Goal: Information Seeking & Learning: Learn about a topic

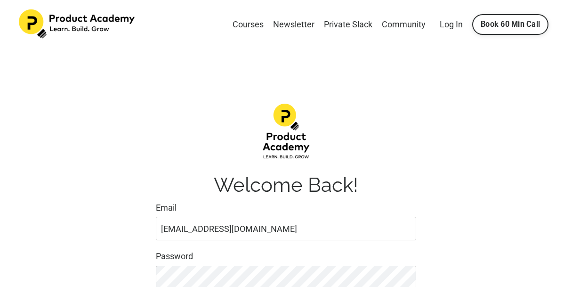
scroll to position [141, 0]
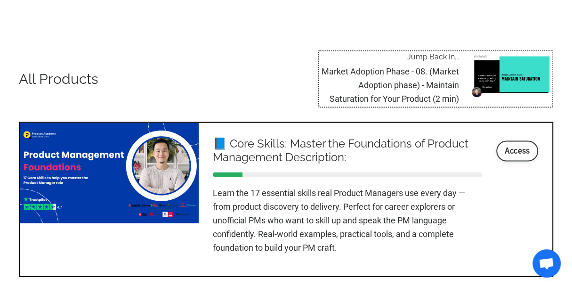
scroll to position [1084, 0]
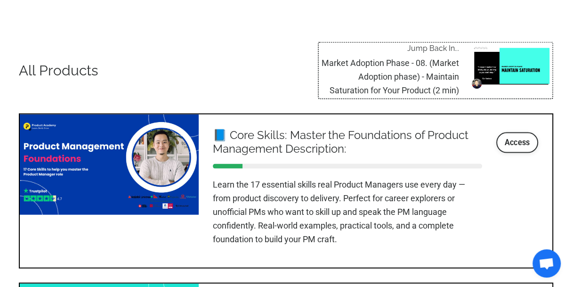
click at [483, 65] on img at bounding box center [512, 66] width 82 height 46
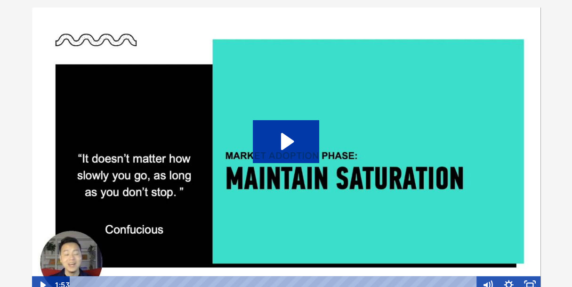
scroll to position [94, 0]
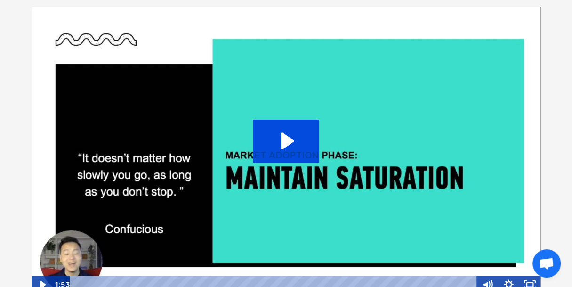
click at [311, 151] on icon "Play Video: sites/127338/video/CltXJF6eQZyDTCzo8QNR_Topic_03-09_-_Maturity.mp4" at bounding box center [286, 141] width 66 height 42
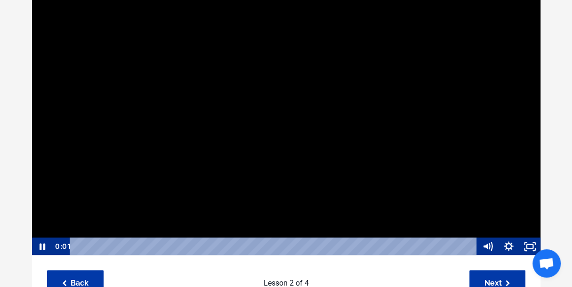
scroll to position [141, 0]
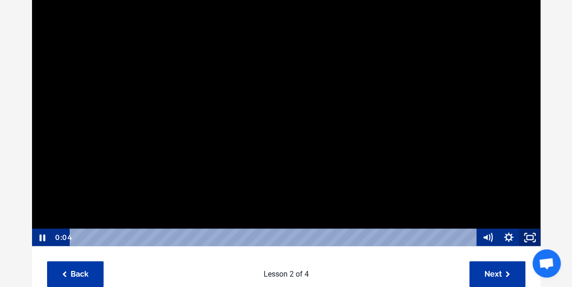
drag, startPoint x: 532, startPoint y: 239, endPoint x: 532, endPoint y: 296, distance: 57.0
click at [532, 239] on rect "Fullscreen" at bounding box center [530, 238] width 6 height 4
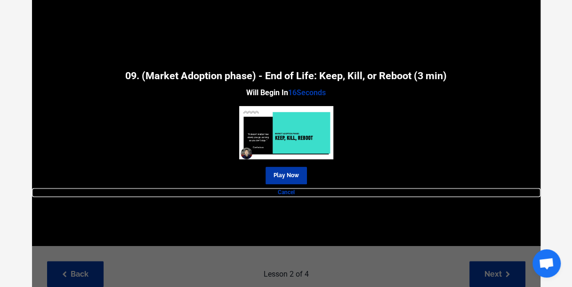
click at [289, 189] on link "Cancel" at bounding box center [286, 192] width 509 height 9
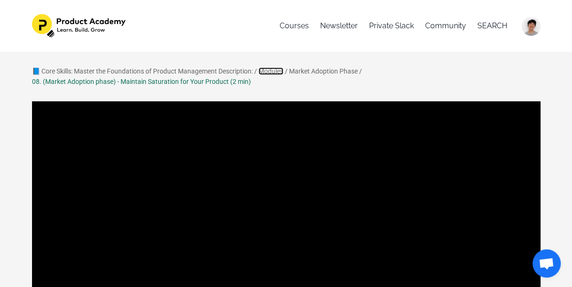
click at [276, 71] on link "Modules" at bounding box center [271, 71] width 25 height 8
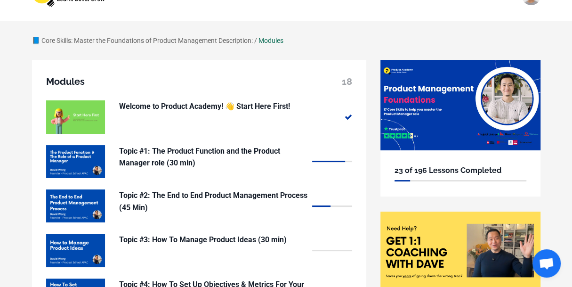
scroll to position [31, 0]
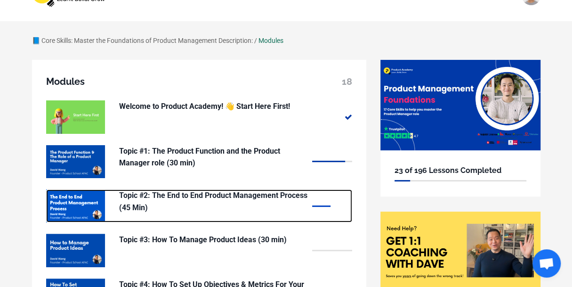
click at [165, 204] on p "Topic #2: The End to End Product Management Process (45 Min)" at bounding box center [213, 201] width 188 height 24
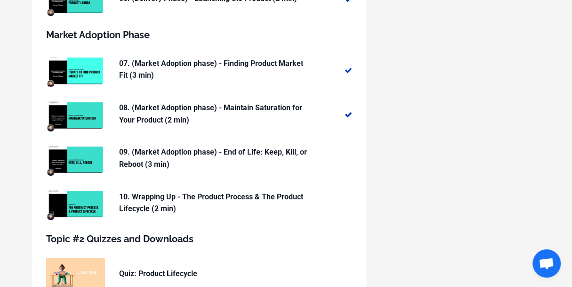
scroll to position [474, 0]
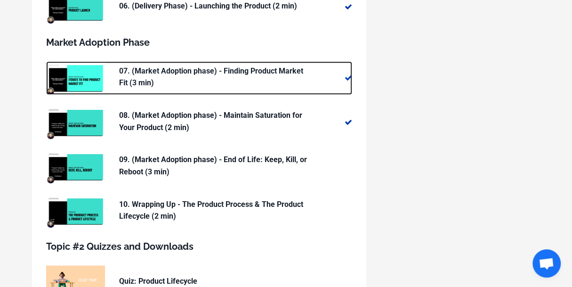
click at [213, 79] on p "07. (Market Adoption phase) - Finding Product Market Fit (3 min)" at bounding box center [213, 77] width 188 height 24
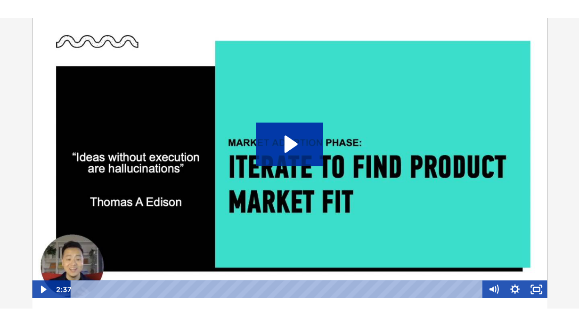
scroll to position [114, 0]
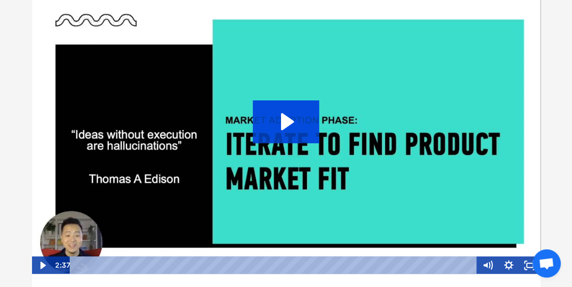
click at [312, 125] on icon "Play Video: sites/127338/video/NCUW3AAERzajrjZ3WQ65_Topic_03-08_-_Iterate_to_fi…" at bounding box center [286, 121] width 66 height 42
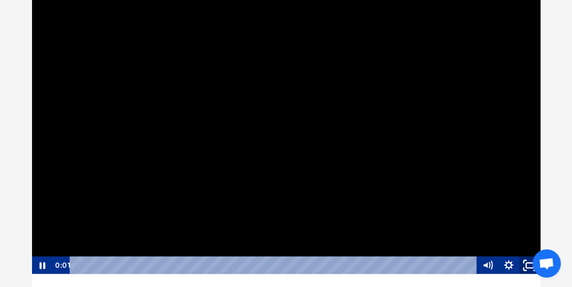
click at [530, 265] on icon "Fullscreen" at bounding box center [530, 265] width 25 height 22
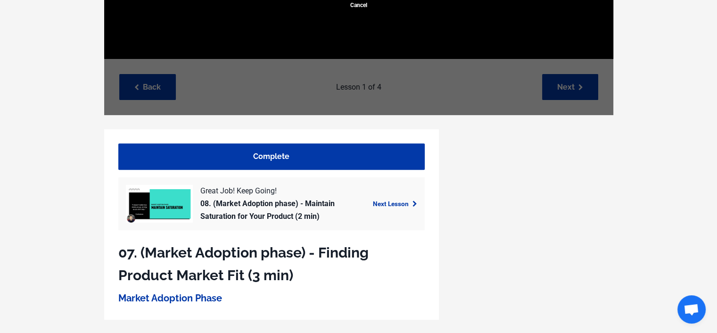
scroll to position [66, 0]
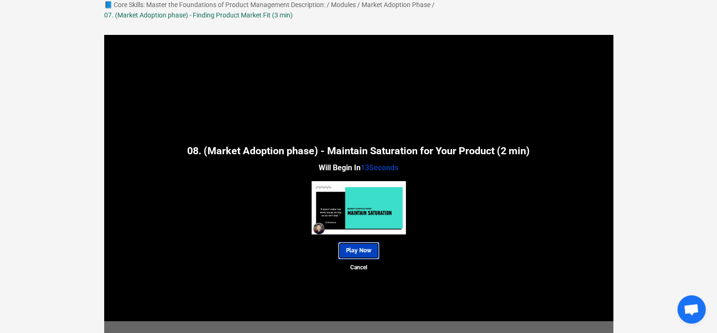
drag, startPoint x: 370, startPoint y: 253, endPoint x: 373, endPoint y: 245, distance: 8.2
click at [370, 253] on link "Play Now" at bounding box center [358, 250] width 41 height 17
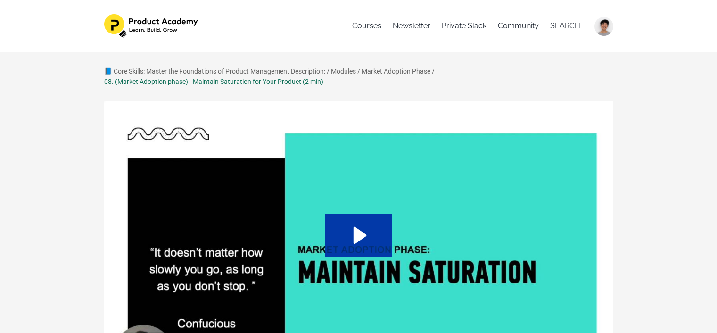
scroll to position [94, 0]
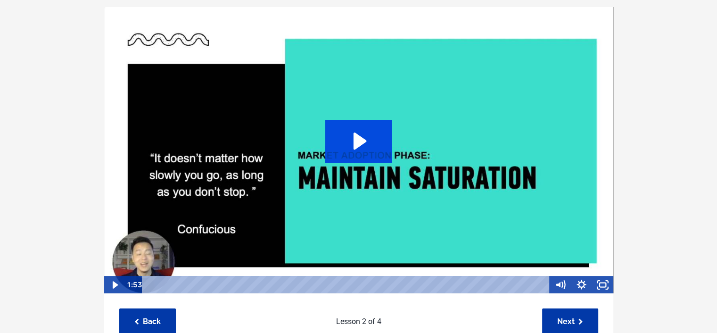
click at [371, 145] on icon "Play Video: sites/127338/video/CltXJF6eQZyDTCzo8QNR_Topic_03-09_-_Maturity.mp4" at bounding box center [358, 141] width 66 height 42
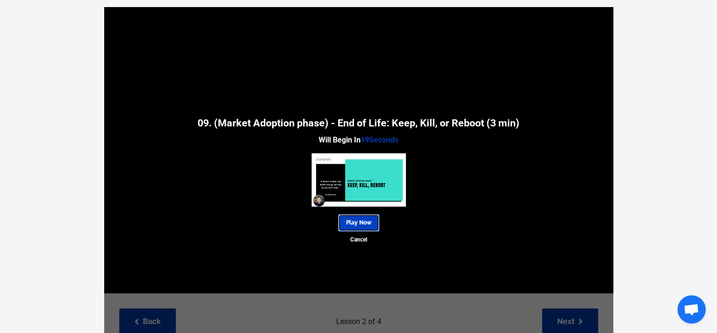
click at [364, 221] on link "Play Now" at bounding box center [358, 222] width 41 height 17
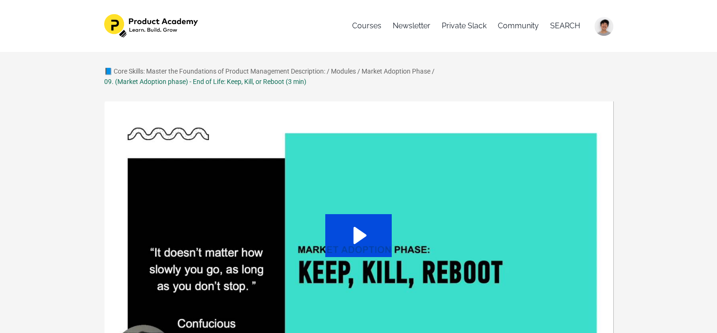
click at [347, 238] on icon "Play Video: sites/127338/video/06vLotERV2p7TWy1TGp1_Topic_03-10_-_Keep_kill_Reb…" at bounding box center [358, 235] width 66 height 42
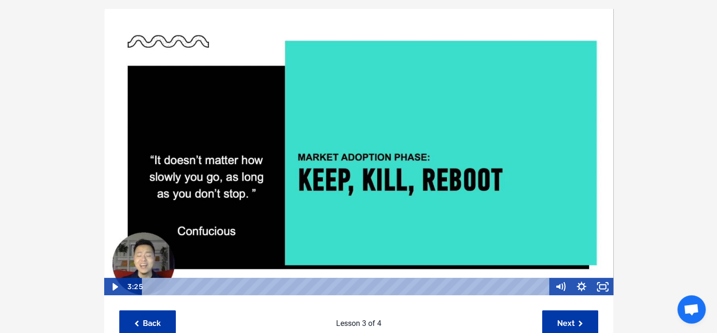
scroll to position [94, 0]
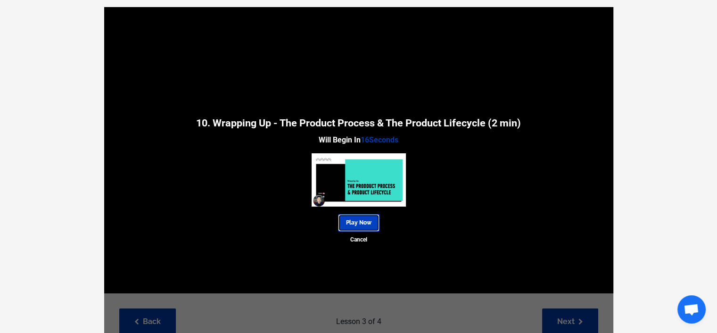
click at [360, 222] on link "Play Now" at bounding box center [358, 222] width 41 height 17
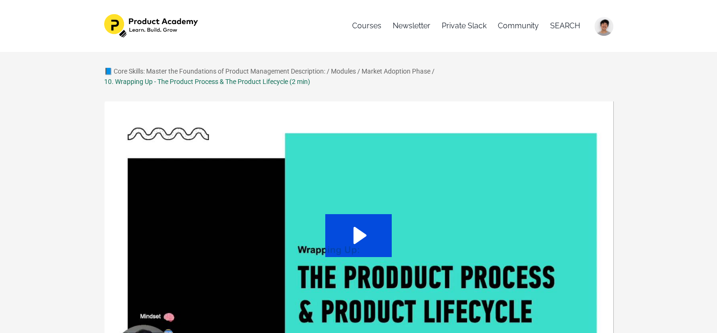
click at [372, 236] on icon "Play Video: sites/127338/video/qRGpzAAsQHKVllkj0NLe_Topic_03-11_-_Wrap_Up.mp4" at bounding box center [358, 235] width 66 height 42
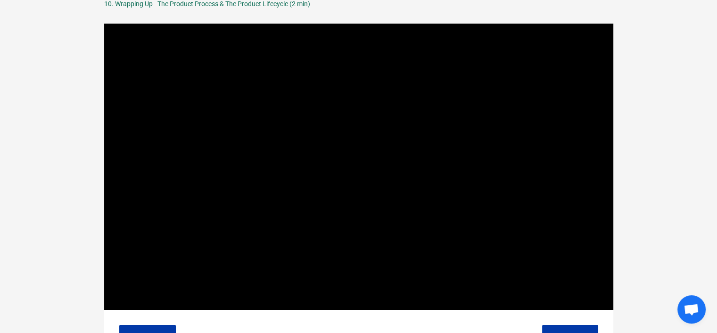
scroll to position [94, 0]
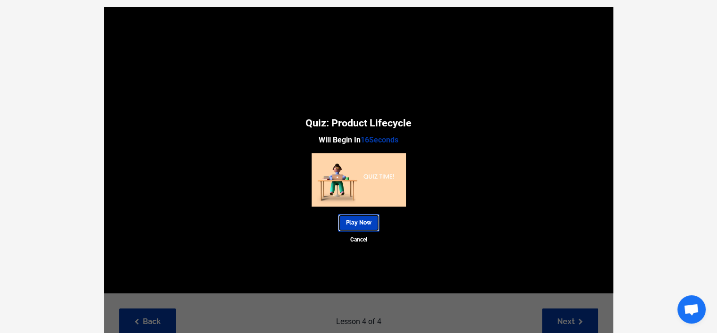
click at [360, 224] on link "Play Now" at bounding box center [358, 222] width 41 height 17
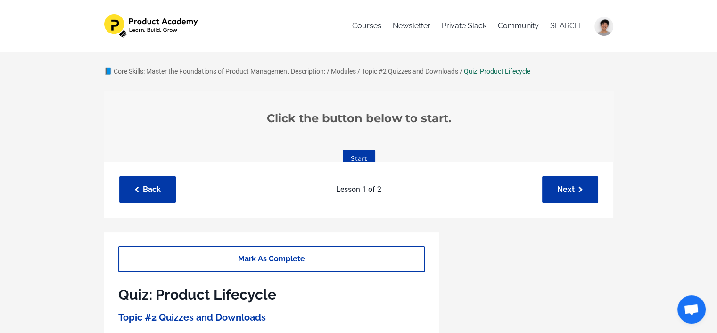
scroll to position [156, 0]
click at [352, 149] on link "Start" at bounding box center [358, 156] width 33 height 17
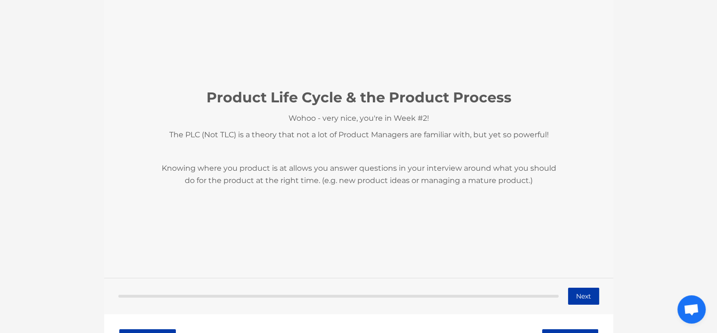
scroll to position [236, 0]
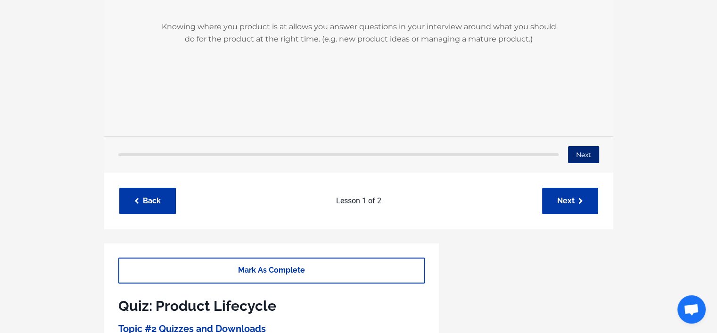
click at [586, 161] on button "Next" at bounding box center [582, 155] width 31 height 17
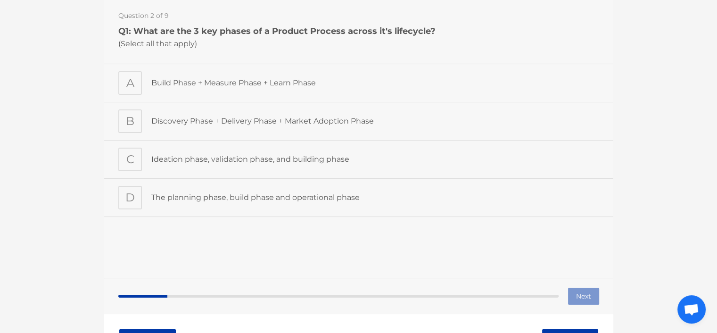
scroll to position [47, 0]
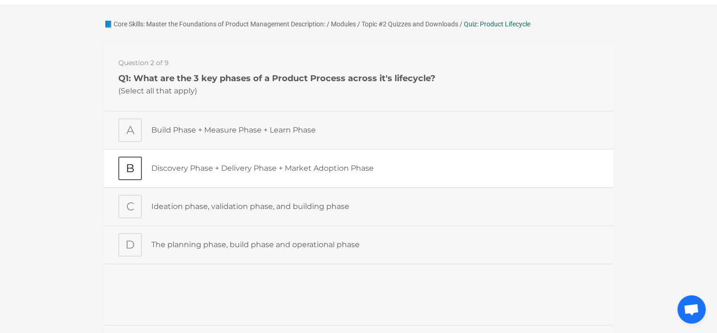
click at [206, 170] on p "Discovery Phase + Delivery Phase + Market Adoption Phase" at bounding box center [375, 168] width 448 height 12
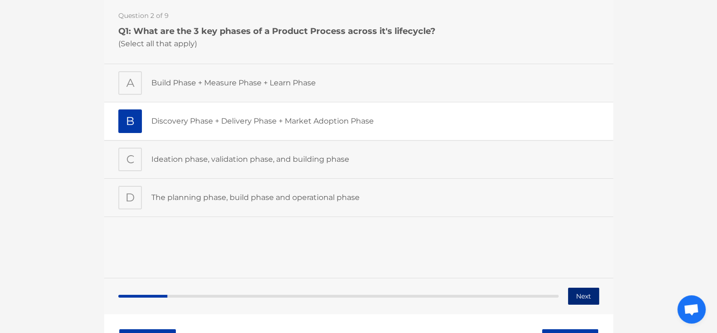
click at [580, 293] on button "Next" at bounding box center [582, 296] width 31 height 17
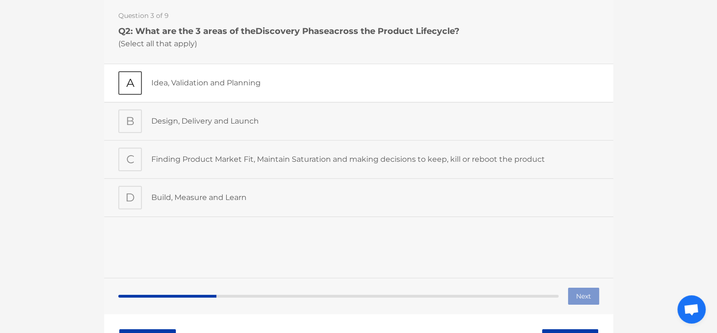
click at [177, 88] on p "Idea, Validation and Planning" at bounding box center [375, 83] width 448 height 12
click at [589, 299] on button "Next" at bounding box center [582, 296] width 31 height 17
click at [183, 122] on p "Design, Delivery and Launch" at bounding box center [375, 121] width 448 height 12
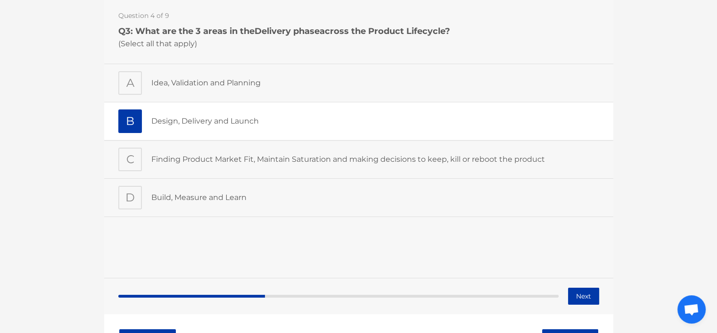
click at [592, 295] on button "Next" at bounding box center [582, 296] width 31 height 17
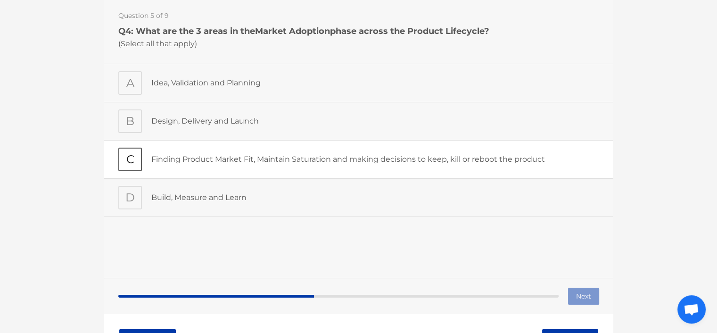
click at [208, 166] on div "Finding Product Market Fit, Maintain Saturation and making decisions to keep, k…" at bounding box center [375, 160] width 448 height 24
click at [570, 295] on button "Next" at bounding box center [582, 296] width 31 height 17
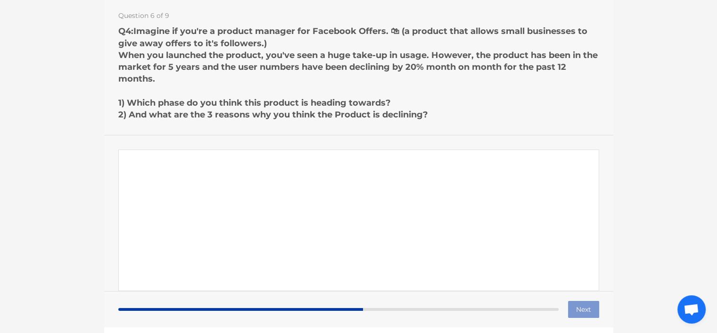
click at [167, 160] on textarea "Paragraph answer" at bounding box center [358, 220] width 481 height 141
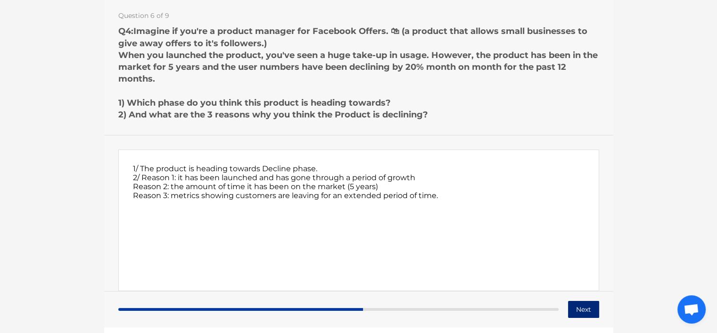
type textarea "1/ The product is heading towards Decline phase. 2/ Reason 1: it has been launc…"
click at [576, 312] on button "Next" at bounding box center [582, 309] width 31 height 17
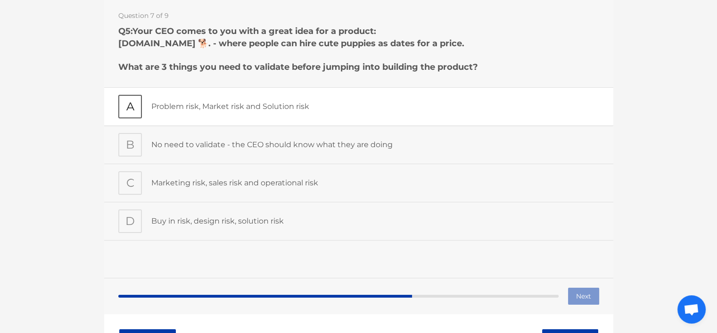
click at [398, 88] on div "A Problem risk, Market risk and Solution risk" at bounding box center [358, 107] width 509 height 38
click at [586, 294] on button "Next" at bounding box center [582, 296] width 31 height 17
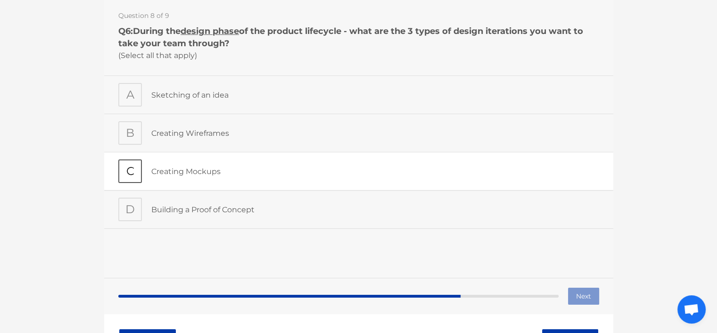
drag, startPoint x: 131, startPoint y: 150, endPoint x: 132, endPoint y: 159, distance: 9.5
click at [131, 150] on div "B Creating Wireframes" at bounding box center [358, 133] width 509 height 38
click at [131, 177] on div "C" at bounding box center [130, 172] width 24 height 24
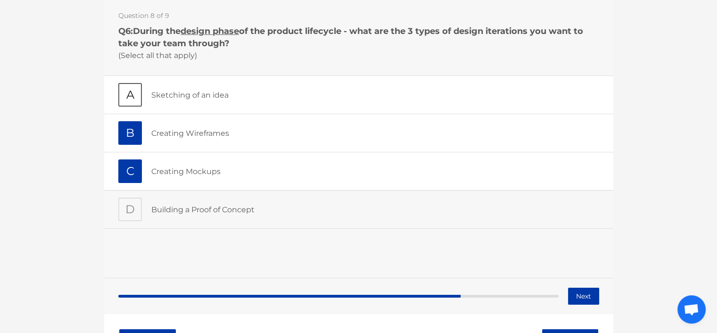
click at [238, 90] on p "Sketching of an idea" at bounding box center [375, 96] width 448 height 12
click at [580, 299] on button "Next" at bounding box center [582, 296] width 31 height 17
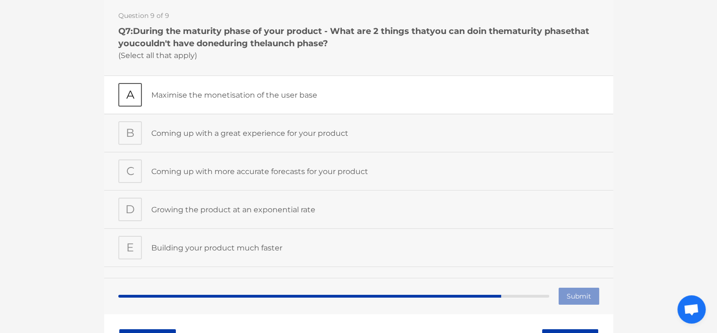
click at [284, 99] on p "Maximise the monetisation of the user base" at bounding box center [375, 96] width 448 height 12
click at [172, 214] on p "Growing the product at an exponential rate" at bounding box center [375, 210] width 448 height 12
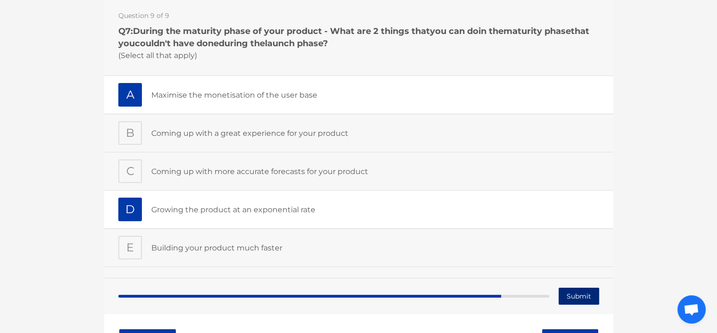
click at [580, 299] on input "Submit" at bounding box center [578, 296] width 41 height 17
type input "Submitting"
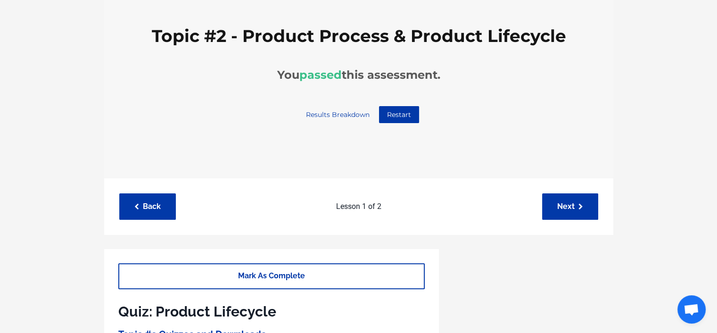
scroll to position [141, 0]
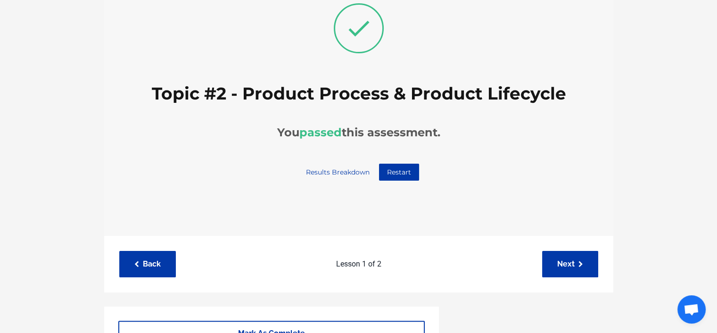
click at [349, 169] on link "Results Breakdown" at bounding box center [337, 172] width 79 height 17
click at [553, 170] on div "check Topic #2 - Product Process & Product Lifecycle You passed this assessment…" at bounding box center [358, 93] width 481 height 258
click at [571, 259] on link "Next" at bounding box center [570, 264] width 56 height 26
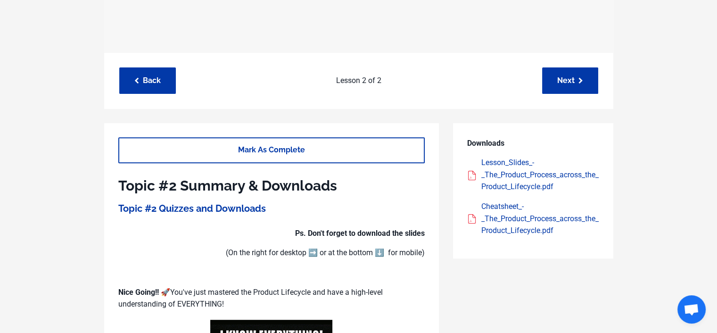
scroll to position [377, 0]
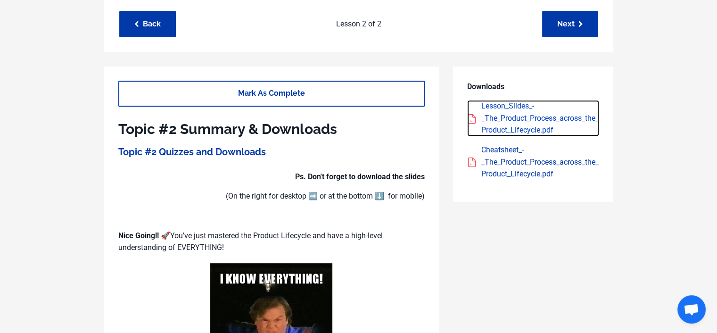
click at [514, 114] on div "Lesson_Slides_-_The_Product_Process_across_the_Product_Lifecycle.pdf" at bounding box center [540, 118] width 118 height 36
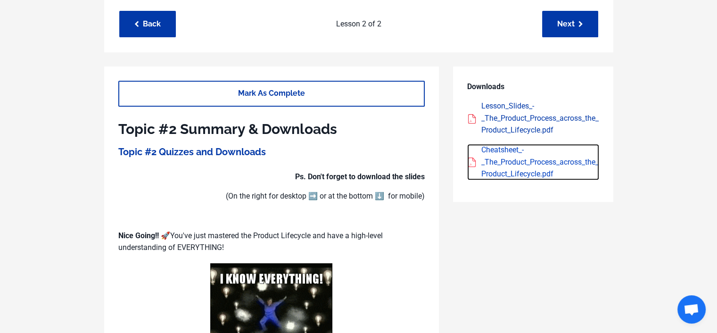
click at [504, 172] on div "Cheatsheet_-_The_Product_Process_across_the_Product_Lifecycle.pdf" at bounding box center [540, 162] width 118 height 36
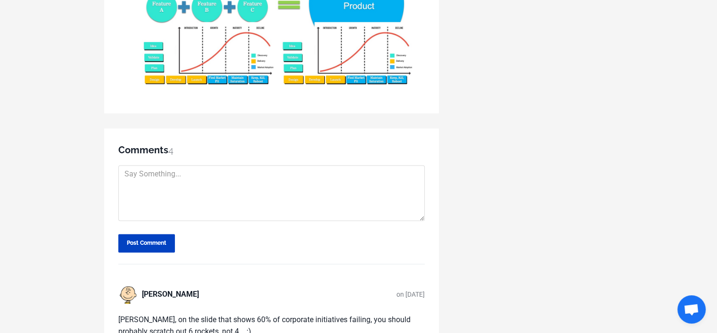
scroll to position [1508, 0]
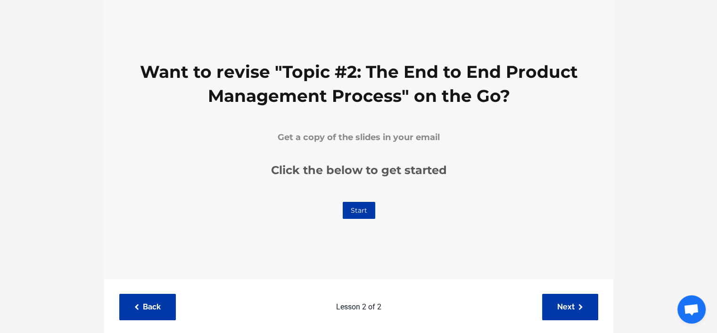
scroll to position [141, 0]
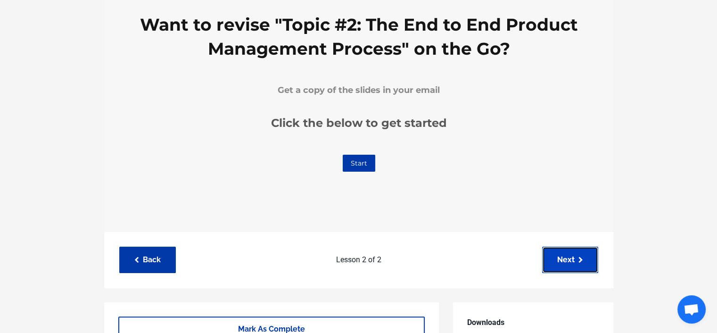
click at [575, 255] on link "Next" at bounding box center [570, 259] width 56 height 26
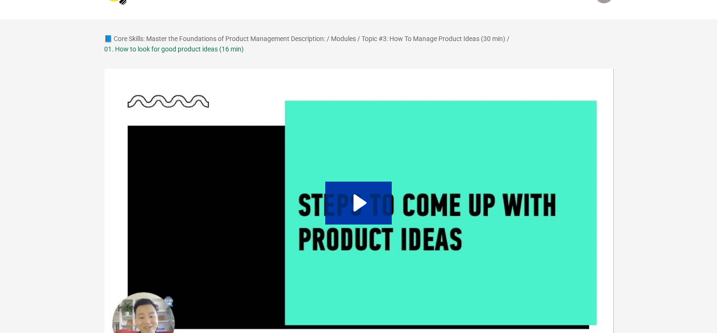
scroll to position [47, 0]
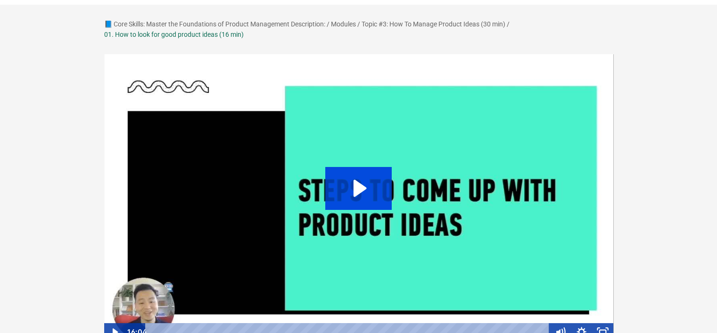
click at [373, 184] on icon "Play Video: sites/127338/video/7a7KQKfLRVmhWbjy4P9x_My_Video_1.mp4" at bounding box center [358, 188] width 66 height 42
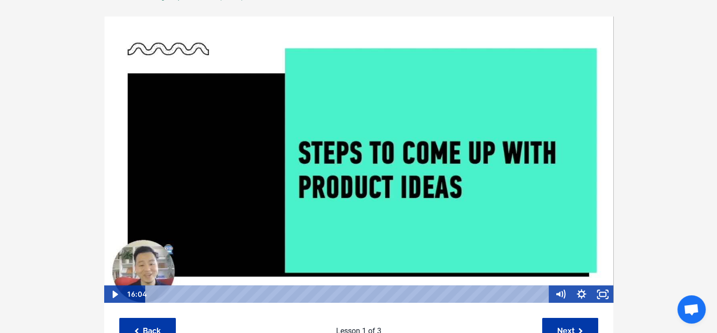
scroll to position [94, 0]
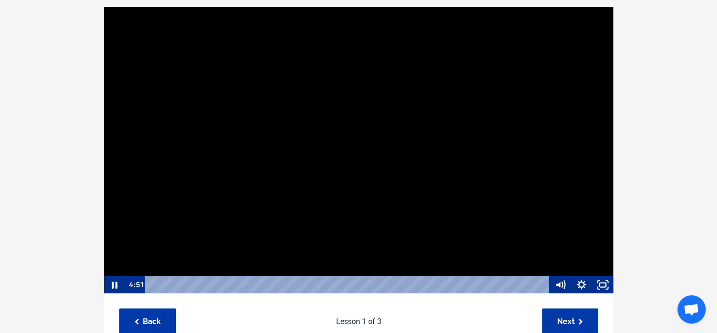
drag, startPoint x: 123, startPoint y: 250, endPoint x: 2, endPoint y: 240, distance: 122.0
click at [117, 241] on div at bounding box center [359, 150] width 510 height 287
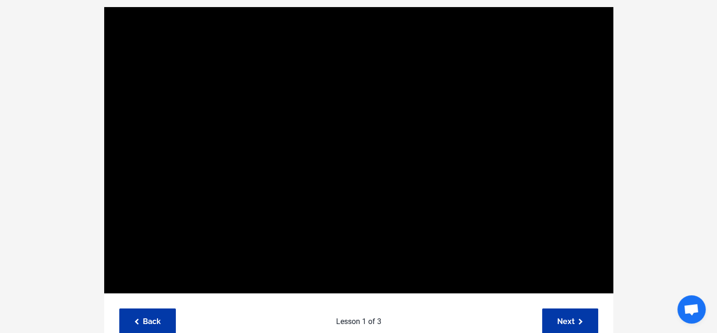
click at [253, 237] on div at bounding box center [359, 150] width 510 height 287
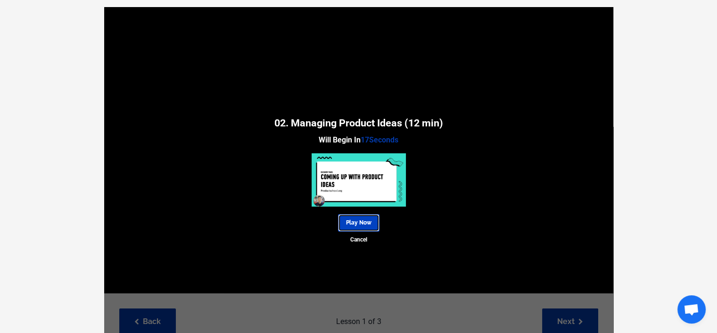
click at [351, 226] on link "Play Now" at bounding box center [358, 222] width 41 height 17
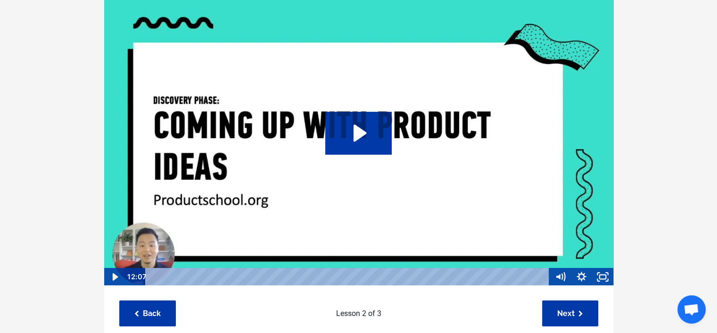
scroll to position [102, 0]
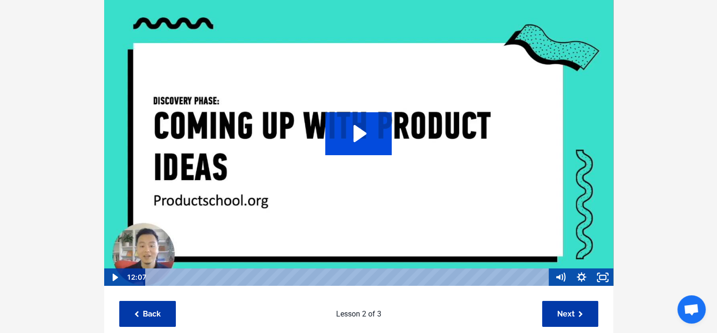
click at [358, 133] on icon "Play Video: /sites/127338/video/36190a53-9746-4fe6-8b1d-d6d4b93c02d3.mp4" at bounding box center [359, 133] width 13 height 17
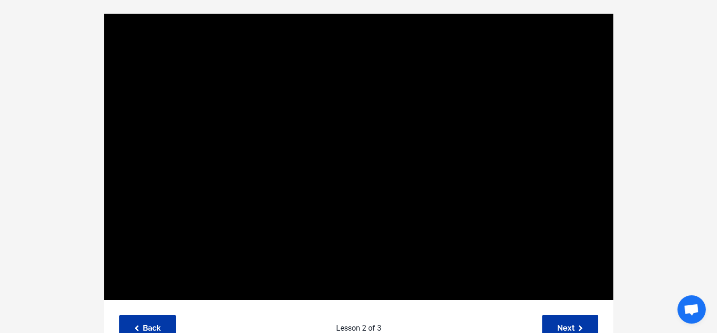
scroll to position [92, 0]
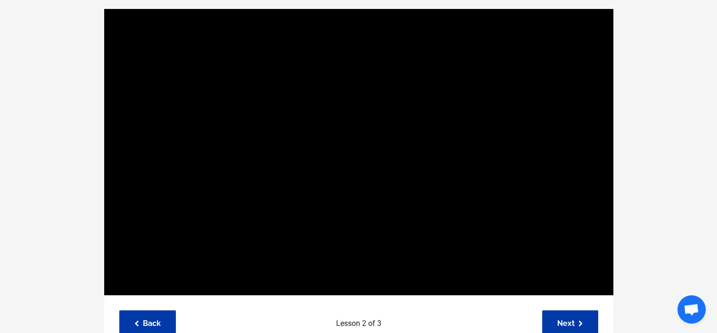
click at [104, 8] on button "Pause: /sites/127338/video/36190a53-9746-4fe6-8b1d-d6d4b93c02d3.mp4" at bounding box center [104, 8] width 0 height 0
click at [104, 8] on button "Play Video: /sites/127338/video/36190a53-9746-4fe6-8b1d-d6d4b93c02d3.mp4" at bounding box center [104, 8] width 0 height 0
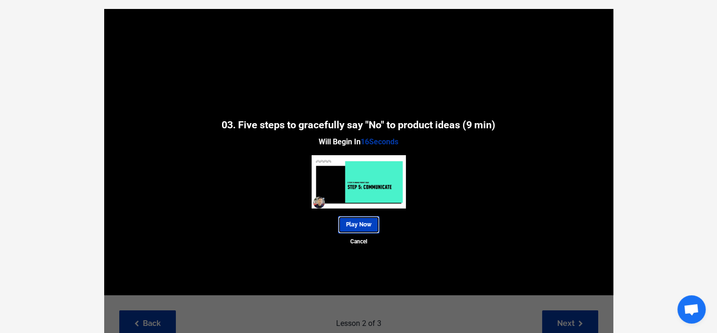
click at [365, 227] on link "Play Now" at bounding box center [358, 224] width 41 height 17
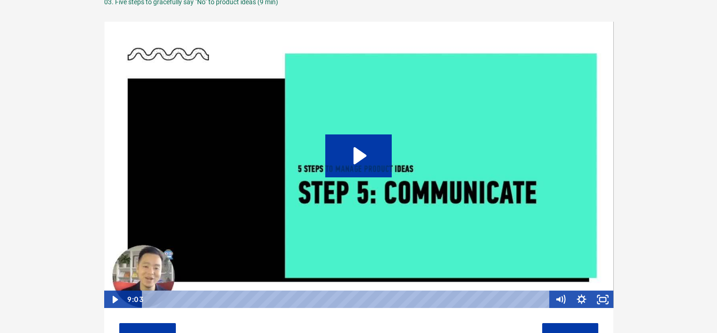
scroll to position [94, 0]
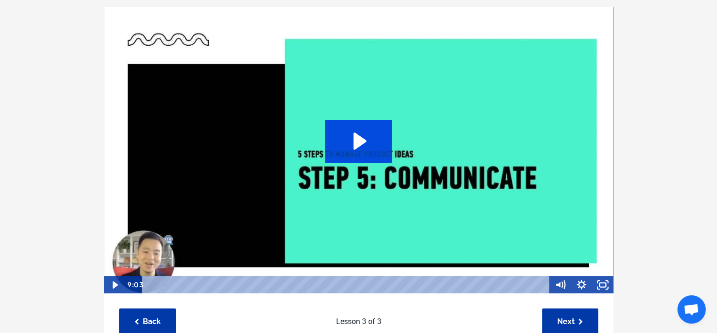
click at [369, 155] on icon "Play Video: /sites/127338/video/4113c0c3-21e8-41df-9a73-2da803b2601b.mp4" at bounding box center [358, 141] width 66 height 42
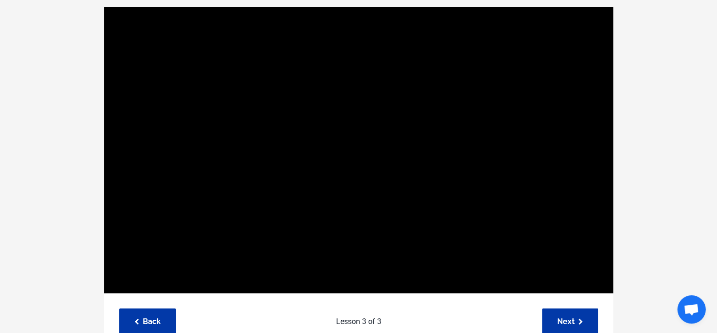
click at [104, 7] on button "Pause: /sites/127338/video/4113c0c3-21e8-41df-9a73-2da803b2601b.mp4" at bounding box center [104, 7] width 0 height 0
click at [104, 7] on button "Play Video: /sites/127338/video/4113c0c3-21e8-41df-9a73-2da803b2601b.mp4" at bounding box center [104, 7] width 0 height 0
click at [104, 7] on button "Pause: /sites/127338/video/4113c0c3-21e8-41df-9a73-2da803b2601b.mp4" at bounding box center [104, 7] width 0 height 0
click at [104, 7] on button "Play Video: /sites/127338/video/4113c0c3-21e8-41df-9a73-2da803b2601b.mp4" at bounding box center [104, 7] width 0 height 0
click at [104, 7] on button "Pause: /sites/127338/video/4113c0c3-21e8-41df-9a73-2da803b2601b.mp4" at bounding box center [104, 7] width 0 height 0
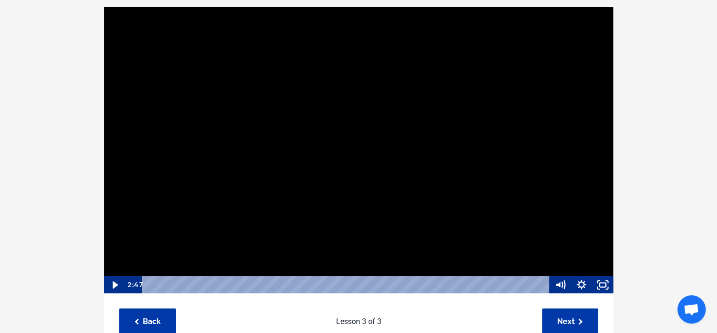
drag, startPoint x: 401, startPoint y: 196, endPoint x: 327, endPoint y: 235, distance: 84.1
click at [401, 196] on div at bounding box center [359, 150] width 510 height 287
click at [265, 285] on div "Playbar" at bounding box center [346, 285] width 395 height 18
click at [239, 254] on div at bounding box center [359, 150] width 510 height 287
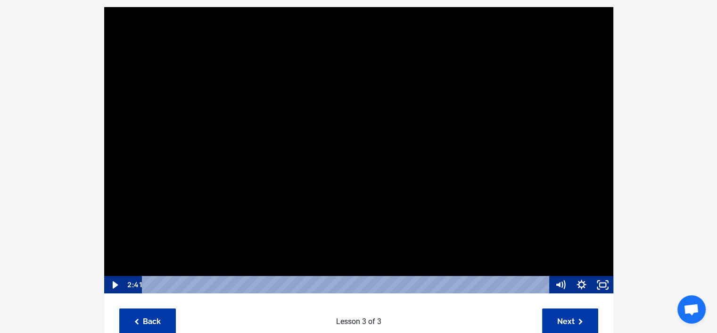
click at [277, 213] on div at bounding box center [359, 150] width 510 height 287
click at [573, 159] on div at bounding box center [359, 150] width 510 height 287
click at [554, 220] on div at bounding box center [359, 150] width 510 height 287
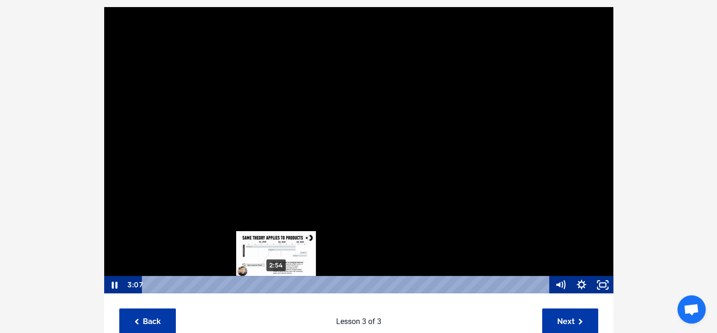
click at [276, 285] on div "2:54" at bounding box center [346, 285] width 395 height 18
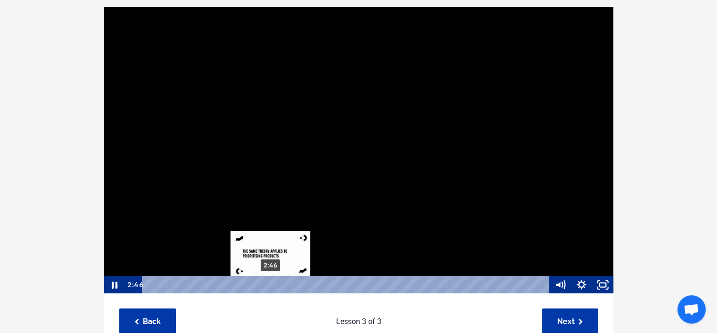
click at [270, 285] on div "2:46" at bounding box center [346, 285] width 395 height 18
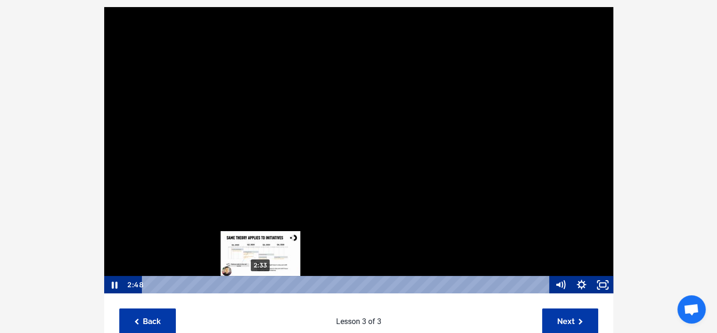
click at [261, 286] on div "2:33" at bounding box center [346, 285] width 395 height 18
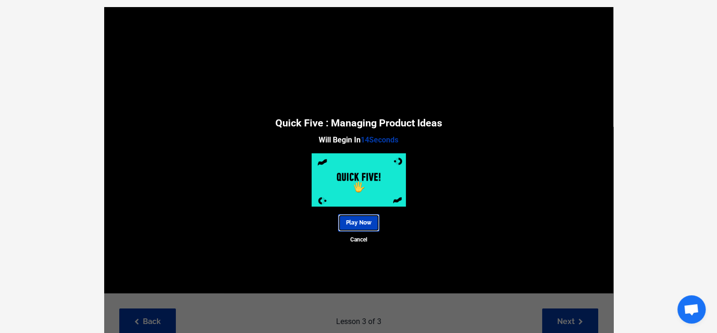
click at [362, 224] on link "Play Now" at bounding box center [358, 222] width 41 height 17
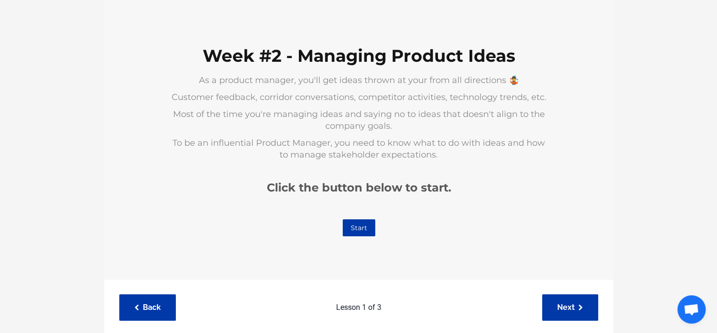
scroll to position [94, 0]
click at [356, 229] on link "Start" at bounding box center [358, 227] width 33 height 17
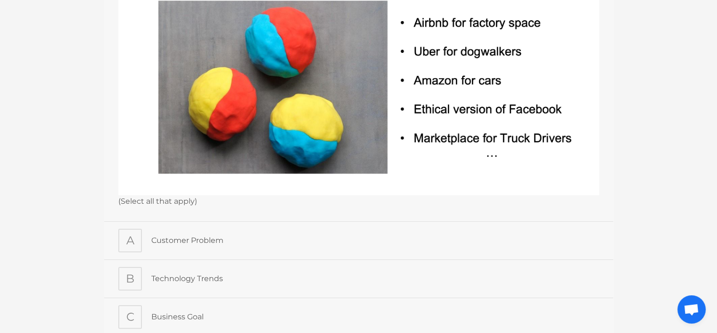
scroll to position [236, 0]
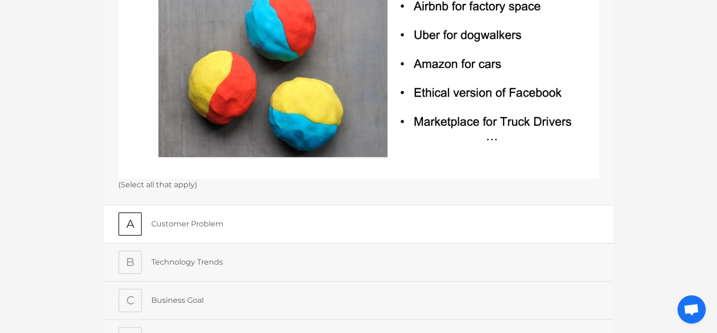
click at [284, 212] on div "Customer Problem" at bounding box center [375, 224] width 448 height 24
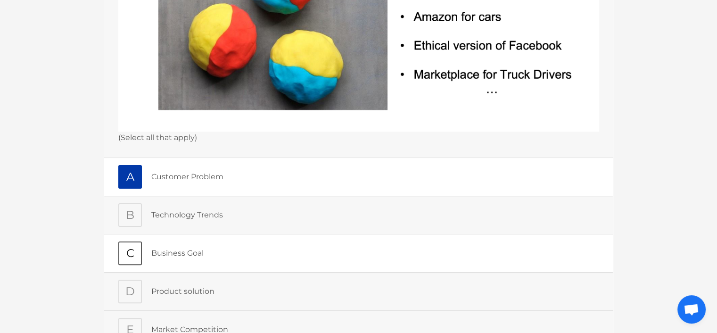
scroll to position [330, 0]
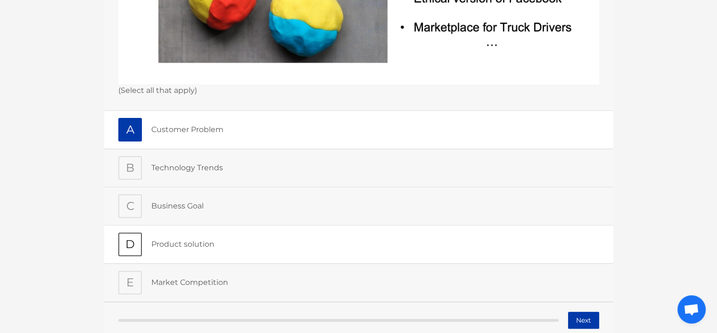
click at [260, 242] on p "Product solution" at bounding box center [375, 244] width 448 height 12
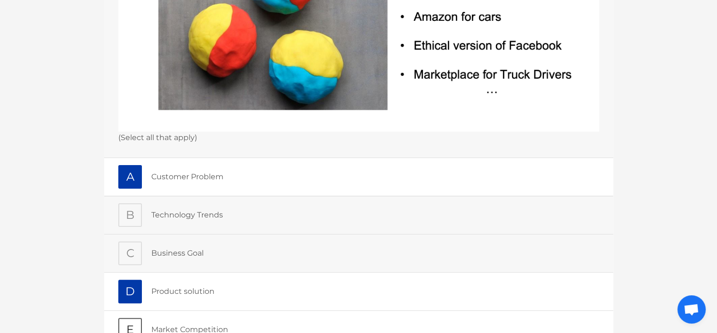
scroll to position [377, 0]
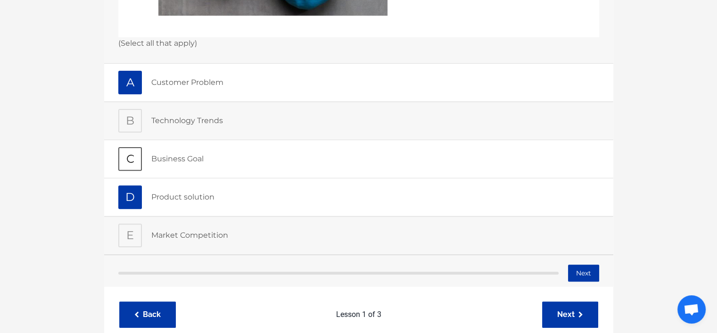
click at [304, 165] on div "Business Goal" at bounding box center [375, 159] width 448 height 24
click at [577, 265] on button "Next" at bounding box center [582, 273] width 31 height 17
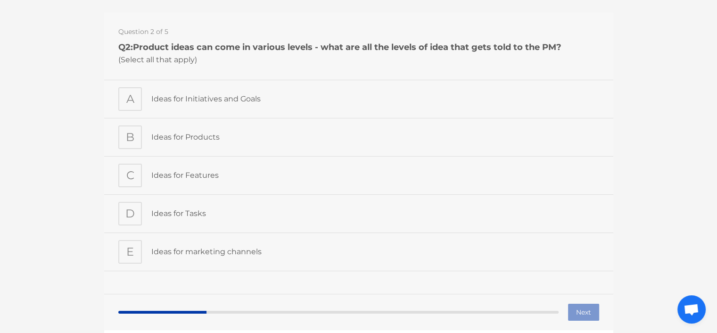
scroll to position [0, 0]
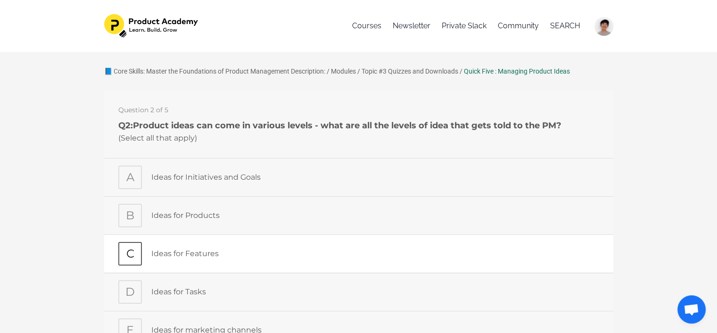
click at [161, 259] on p "Ideas for Features" at bounding box center [375, 253] width 448 height 12
click at [163, 211] on p "Ideas for Products" at bounding box center [375, 215] width 448 height 12
click at [222, 180] on p "Ideas for Initiatives and Goals" at bounding box center [375, 177] width 448 height 12
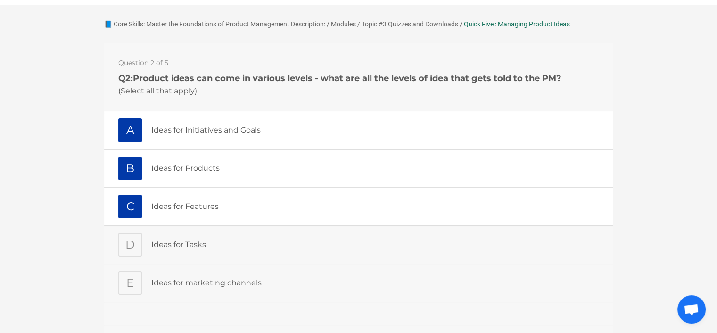
scroll to position [94, 0]
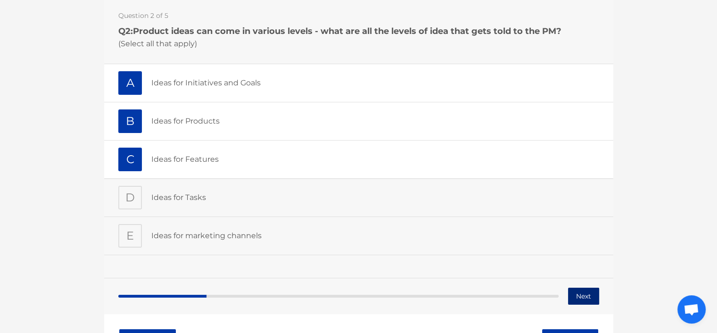
click at [587, 291] on button "Next" at bounding box center [582, 296] width 31 height 17
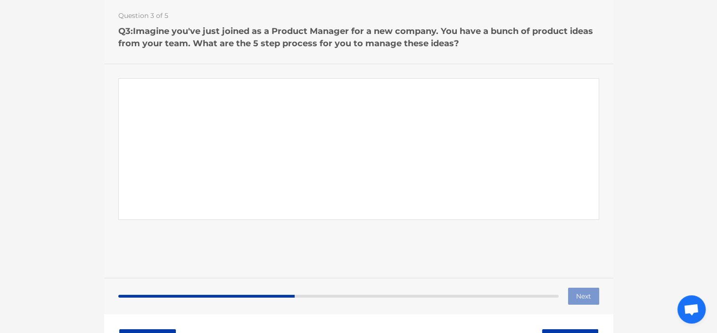
click at [318, 97] on textarea "Paragraph answer" at bounding box center [358, 149] width 481 height 141
click at [130, 98] on textarea "5. Communicate" at bounding box center [358, 149] width 481 height 141
click at [180, 110] on textarea "1. 2. 3. 4. Prioritise 5. Communicate" at bounding box center [358, 149] width 481 height 141
click at [167, 114] on textarea "1. 2. 3. 4. Prioritise 5. Communicate" at bounding box center [358, 149] width 481 height 141
click at [171, 91] on textarea "1. 2. 3. 4. Prioritise 5. Communicate" at bounding box center [358, 149] width 481 height 141
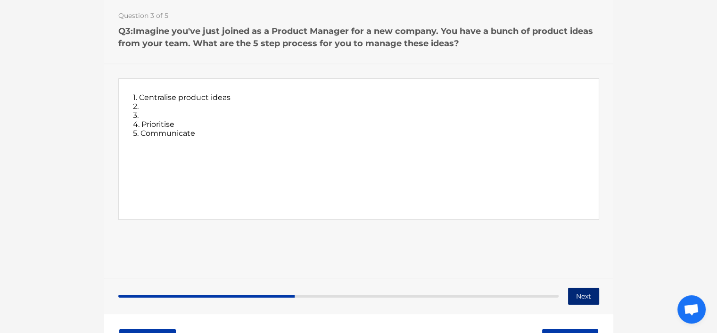
type textarea "1. Centralise product ideas 2. 3. 4. Prioritise 5. Communicate"
click at [585, 295] on button "Next" at bounding box center [582, 296] width 31 height 17
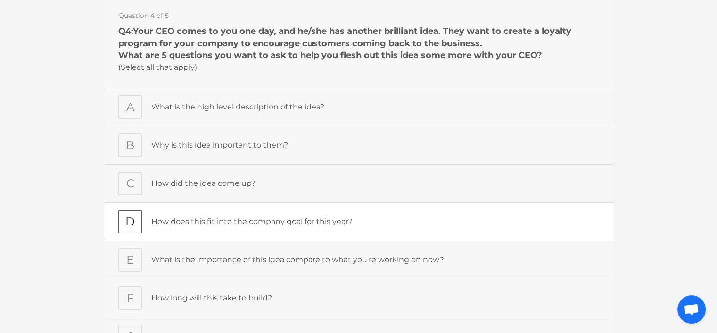
click at [182, 224] on p "How does this fit into the company goal for this year?" at bounding box center [375, 222] width 448 height 12
click at [202, 114] on div "What is the high level description of the idea?" at bounding box center [375, 108] width 448 height 24
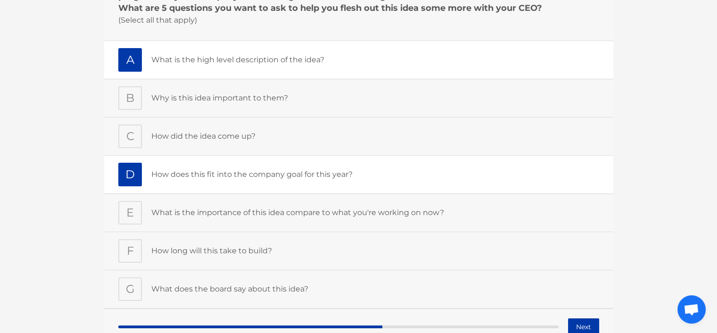
scroll to position [188, 0]
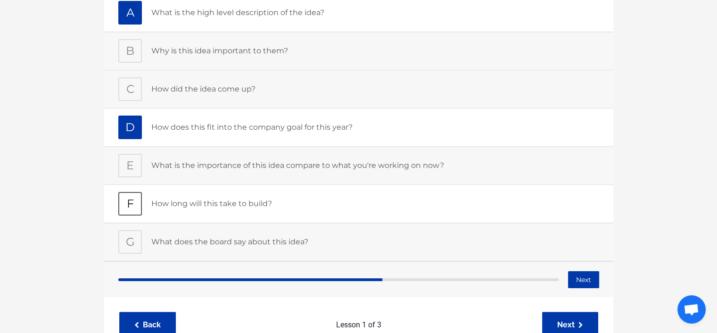
click at [211, 215] on div "F How long will this take to build?" at bounding box center [358, 204] width 509 height 38
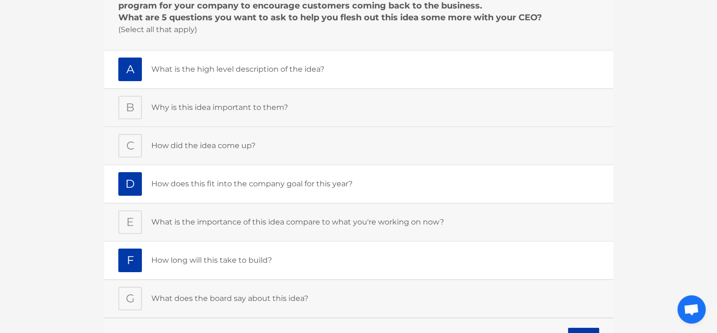
scroll to position [94, 0]
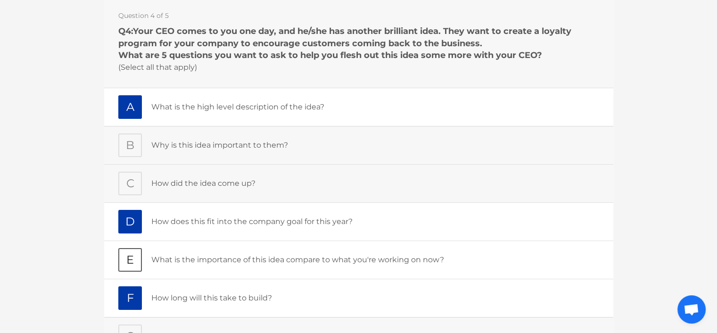
click at [254, 273] on div "E What is the importance of this idea compare to what you're working on now?" at bounding box center [358, 260] width 509 height 38
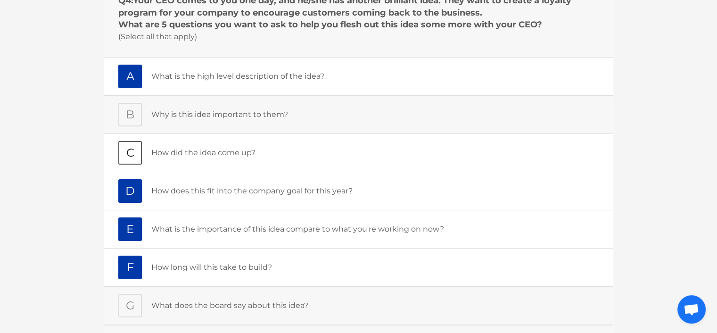
scroll to position [141, 0]
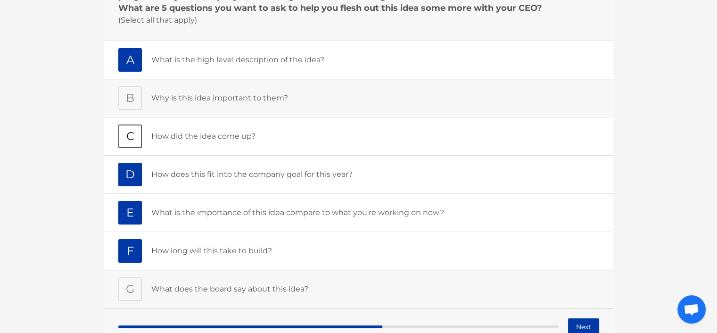
click at [204, 152] on div "C How did the idea come up?" at bounding box center [358, 136] width 509 height 38
click at [578, 328] on button "Next" at bounding box center [582, 326] width 31 height 17
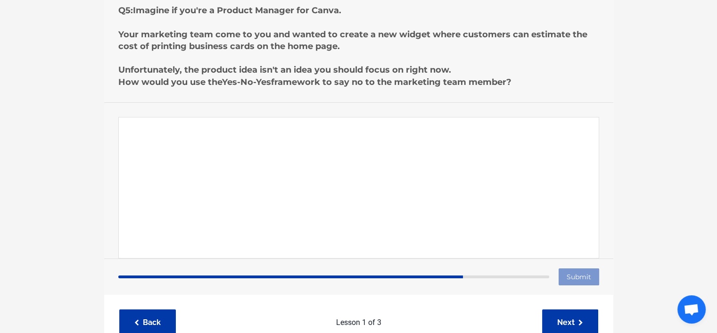
scroll to position [94, 0]
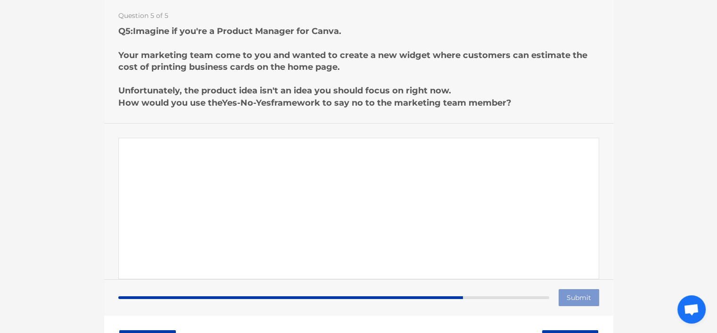
click at [328, 147] on textarea "Paragraph answer" at bounding box center [358, 208] width 481 height 141
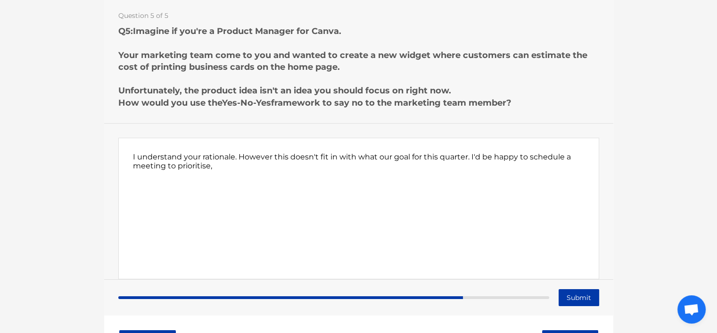
click at [176, 166] on textarea "I understand your rationale. However this doesn't fit in with what our goal for…" at bounding box center [358, 208] width 481 height 141
click at [235, 170] on textarea "I understand your rationale. However this doesn't fit in with what our goal for…" at bounding box center [358, 208] width 481 height 141
click at [219, 168] on textarea "I understand your rationale. However this doesn't fit in with what our goal for…" at bounding box center [358, 208] width 481 height 141
drag, startPoint x: 219, startPoint y: 167, endPoint x: 176, endPoint y: 169, distance: 42.9
click at [176, 169] on textarea "I understand your rationale. However this doesn't fit in with what our goal for…" at bounding box center [358, 208] width 481 height 141
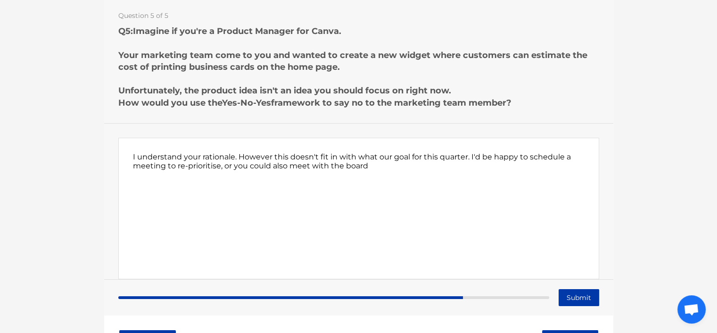
click at [406, 166] on textarea "I understand your rationale. However this doesn't fit in with what our goal for…" at bounding box center [358, 208] width 481 height 141
type textarea "I understand your rationale. However this doesn't fit in with what our goal for…"
click at [573, 299] on input "Submit" at bounding box center [578, 297] width 41 height 17
type input "Submitting"
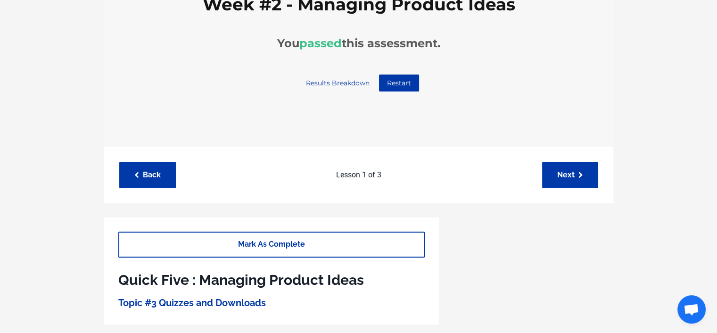
scroll to position [236, 0]
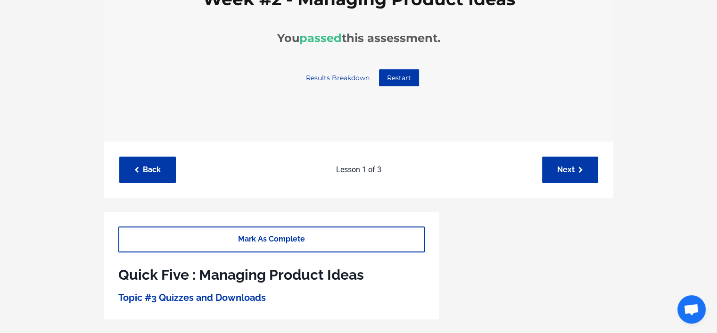
click at [328, 77] on link "Results Breakdown" at bounding box center [337, 78] width 79 height 17
click at [585, 164] on link "Next" at bounding box center [570, 169] width 56 height 26
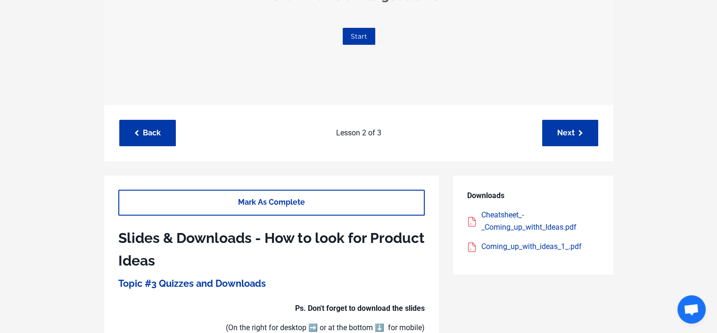
scroll to position [330, 0]
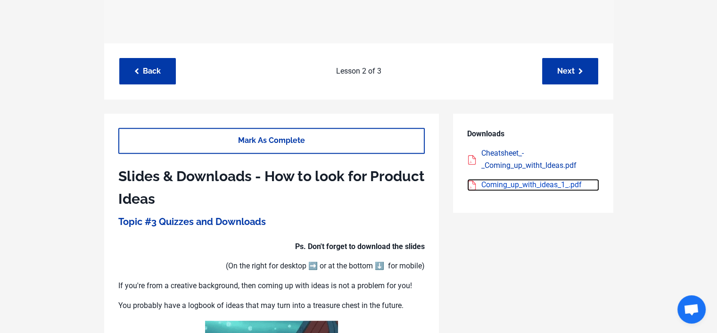
click at [522, 191] on div "Coming_up_with_ideas_1_.pdf" at bounding box center [540, 185] width 118 height 12
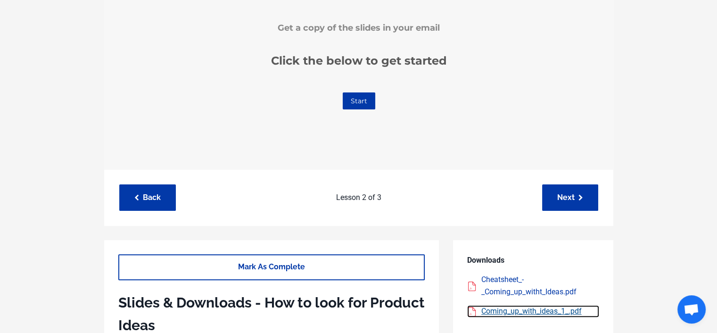
scroll to position [188, 0]
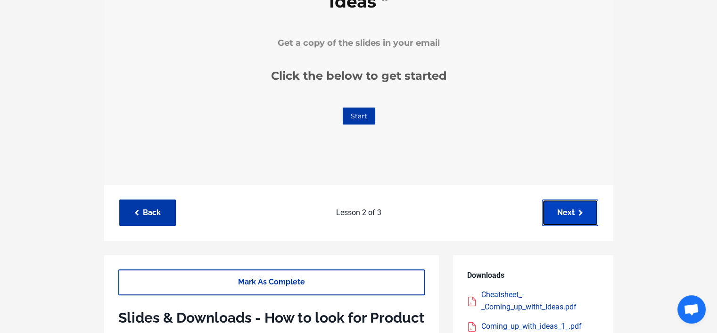
click at [586, 225] on link "Next" at bounding box center [570, 212] width 56 height 26
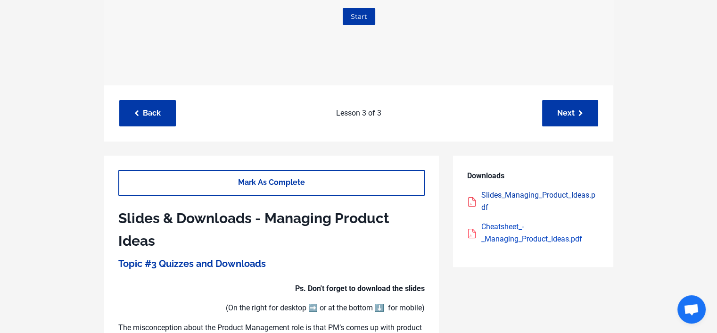
scroll to position [294, 0]
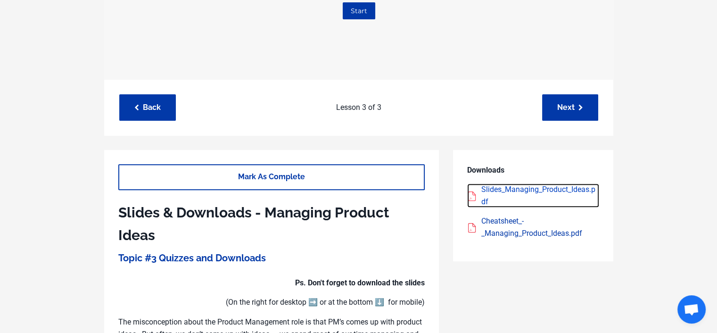
click at [541, 188] on div "Slides_Managing_Product_Ideas.pdf" at bounding box center [540, 195] width 118 height 24
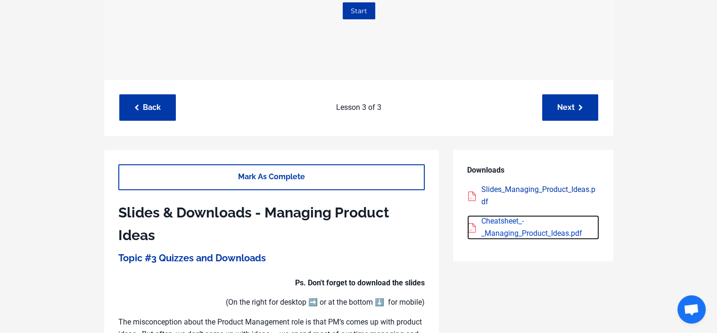
click at [512, 226] on div "Cheatsheet_-_Managing_Product_Ideas.pdf" at bounding box center [540, 227] width 118 height 24
